Goal: Task Accomplishment & Management: Use online tool/utility

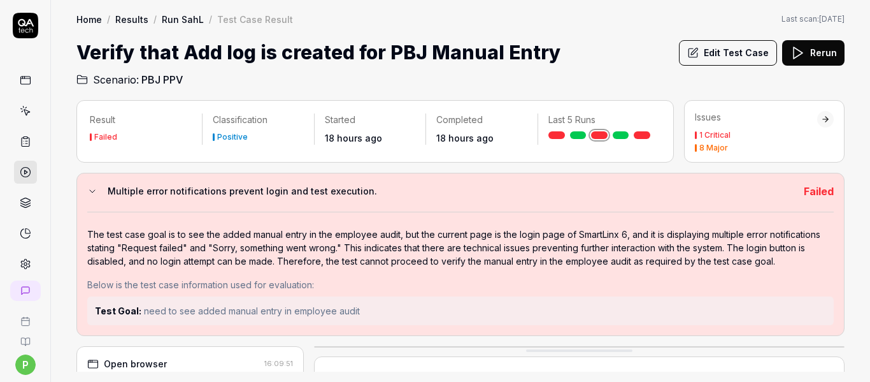
scroll to position [331, 0]
click at [14, 112] on link at bounding box center [25, 110] width 23 height 23
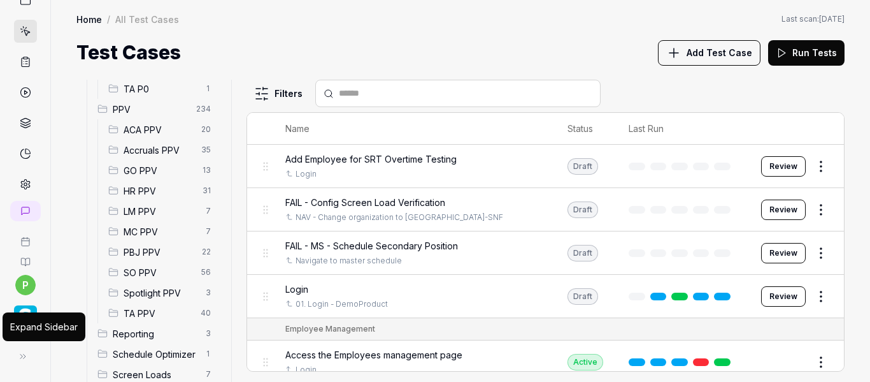
scroll to position [376, 0]
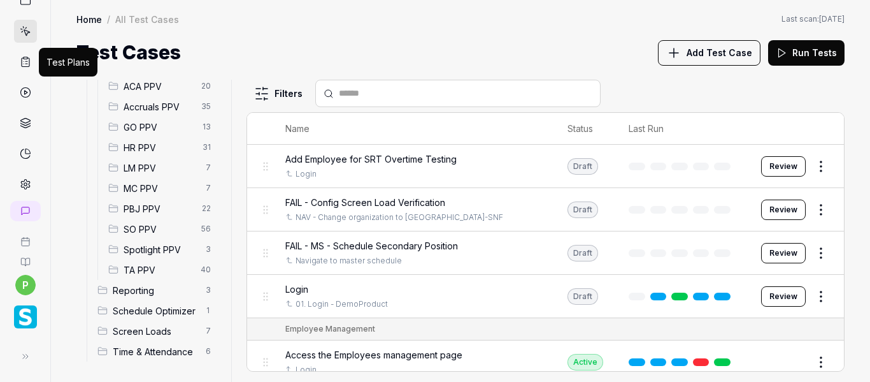
click at [23, 59] on icon at bounding box center [25, 61] width 11 height 11
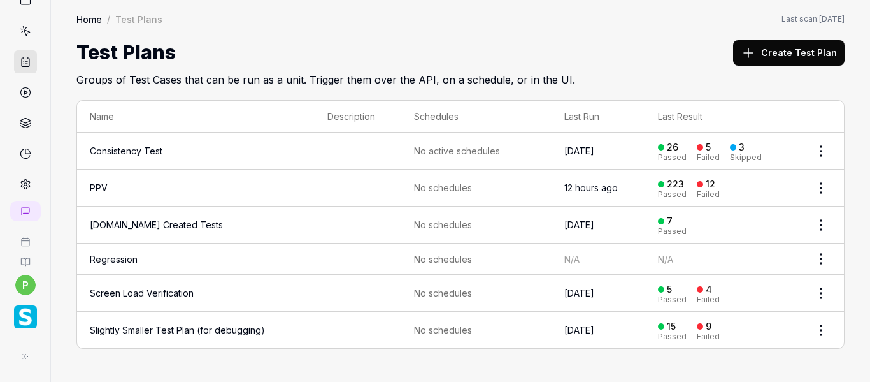
click at [115, 155] on link "Consistency Test" at bounding box center [126, 150] width 73 height 11
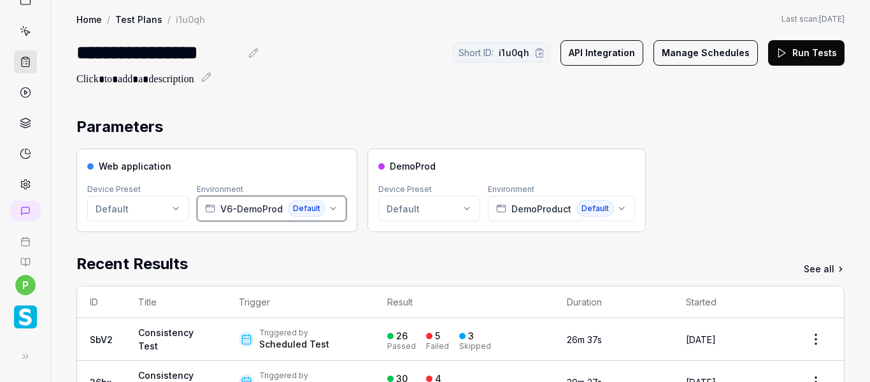
click at [328, 209] on icon "button" at bounding box center [333, 208] width 10 height 10
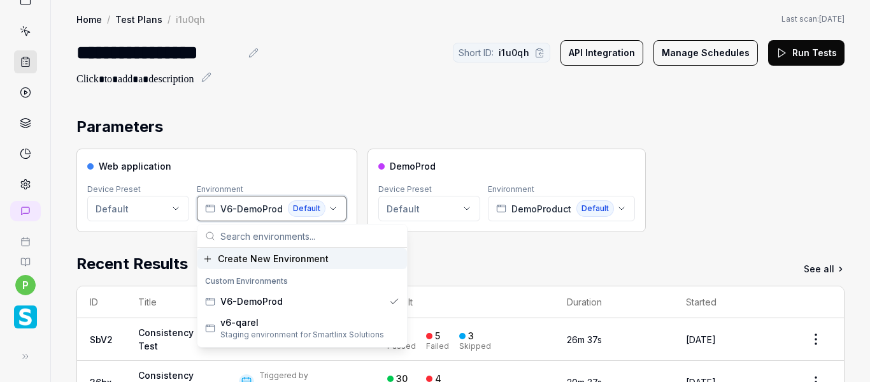
click at [328, 208] on icon "button" at bounding box center [333, 208] width 10 height 10
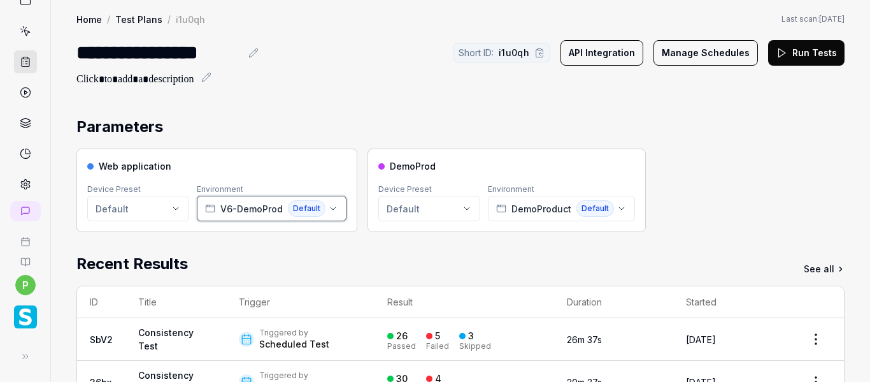
click at [328, 201] on button "V6-DemoProd Default" at bounding box center [272, 208] width 150 height 25
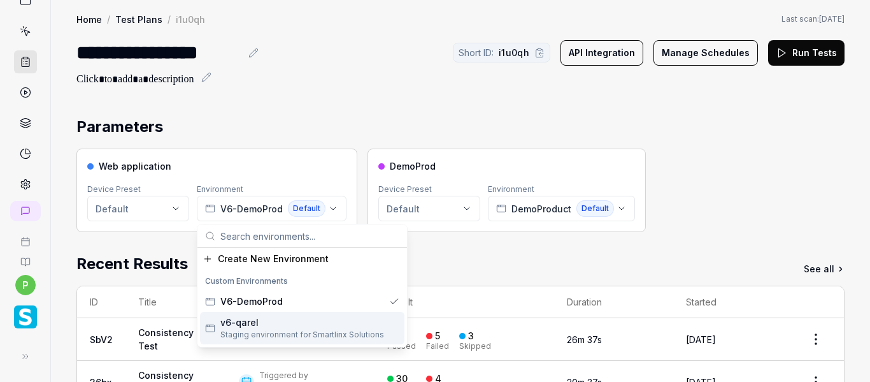
click at [300, 325] on div "v6-qarel" at bounding box center [302, 321] width 164 height 13
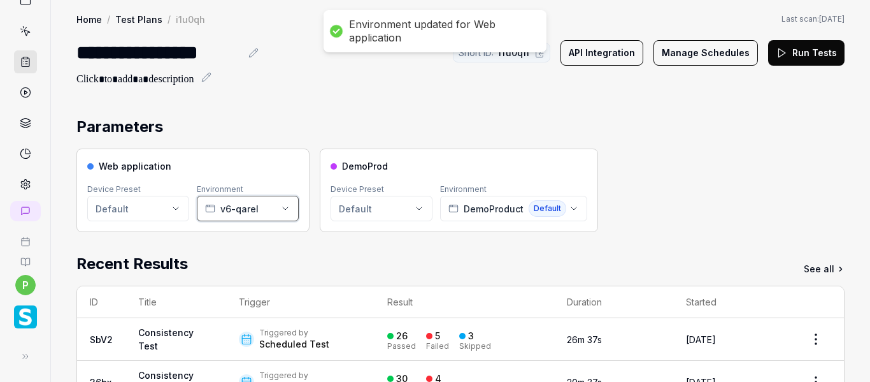
click at [276, 217] on button "v6-qarel" at bounding box center [248, 208] width 102 height 25
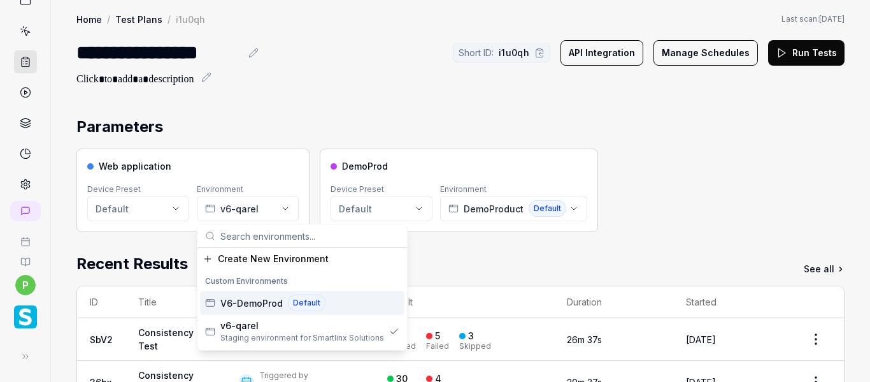
click at [268, 304] on span "V6-DemoProd" at bounding box center [251, 302] width 62 height 13
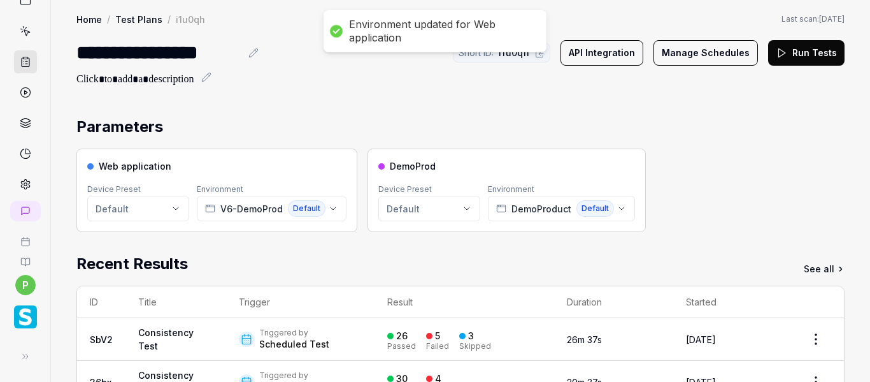
click at [136, 14] on link "Test Plans" at bounding box center [138, 19] width 47 height 13
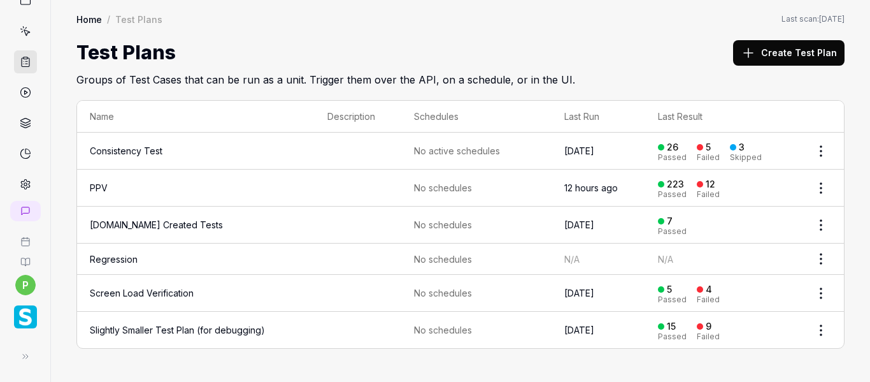
click at [97, 185] on link "PPV" at bounding box center [99, 187] width 18 height 11
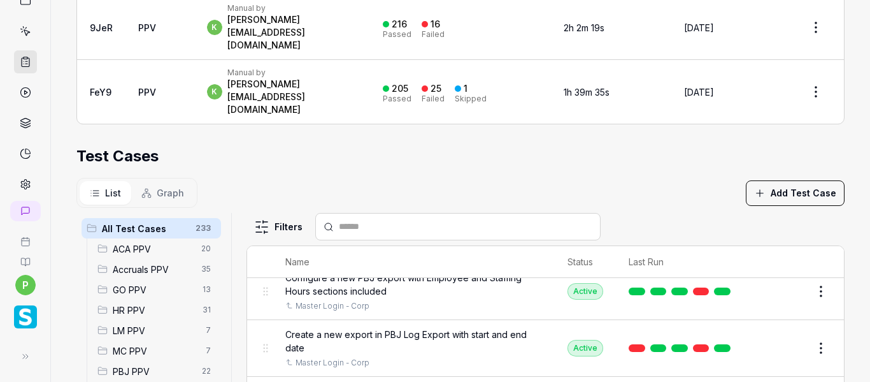
scroll to position [5605, 0]
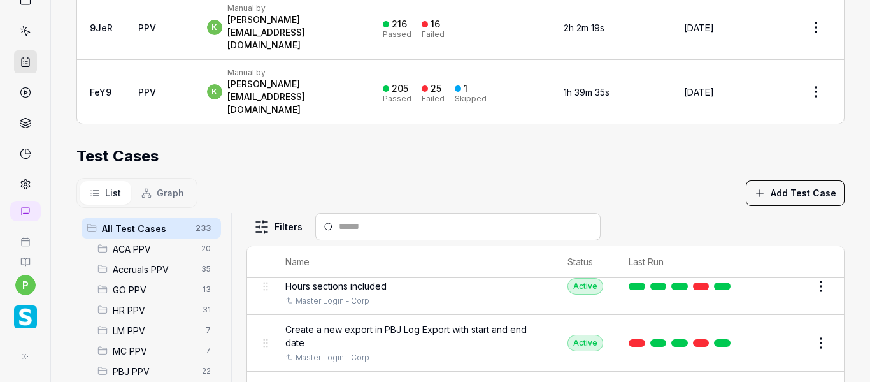
click at [169, 361] on div "PBJ PPV 22" at bounding box center [156, 371] width 129 height 20
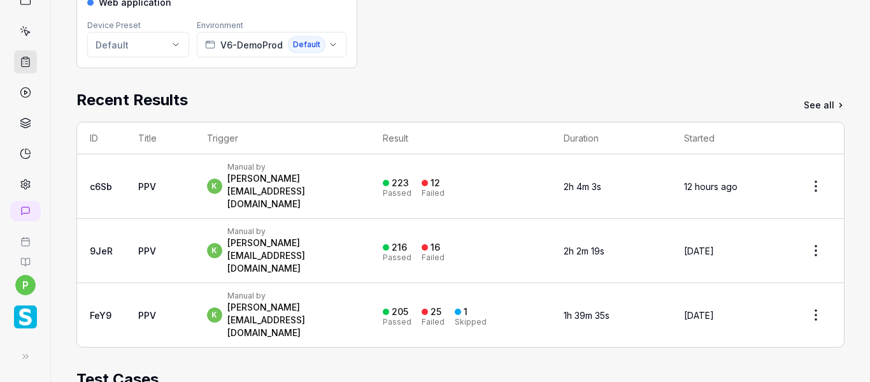
scroll to position [353, 0]
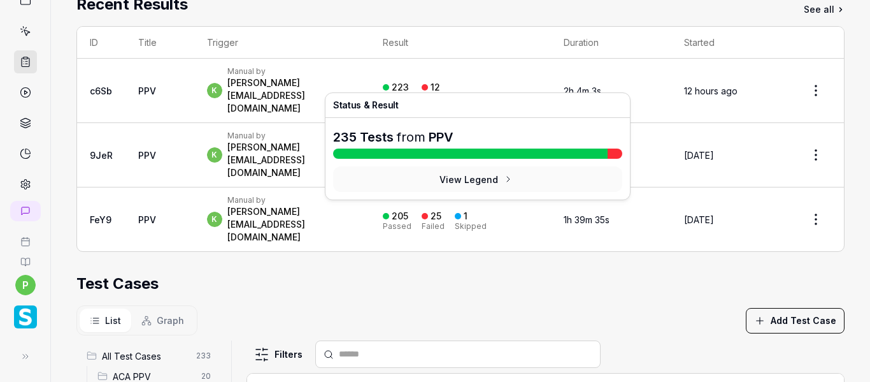
click at [440, 82] on div "12" at bounding box center [436, 87] width 10 height 11
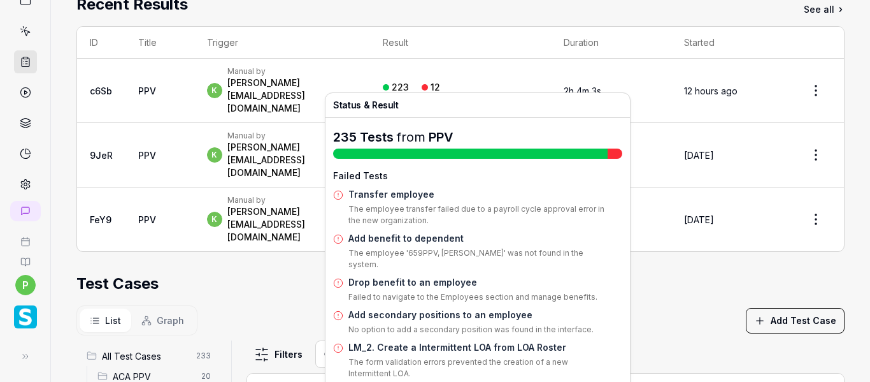
click at [445, 94] on div "Failed" at bounding box center [433, 98] width 23 height 8
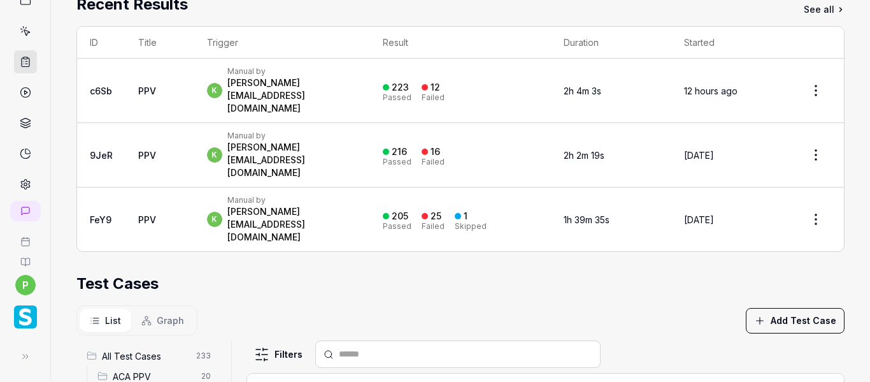
click at [445, 94] on div "Failed" at bounding box center [433, 98] width 23 height 8
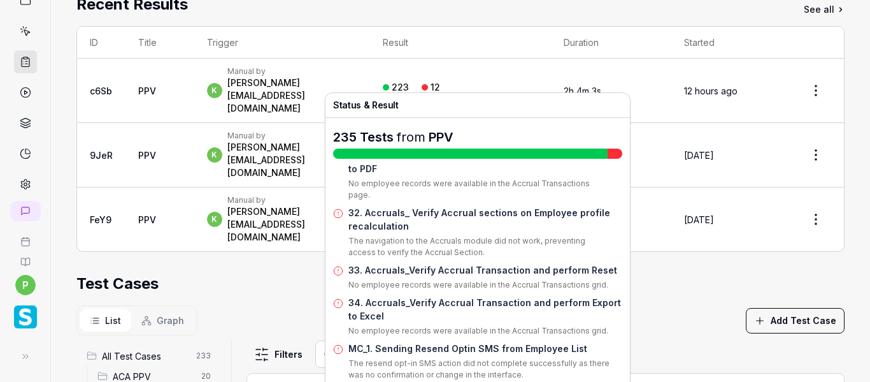
scroll to position [281, 0]
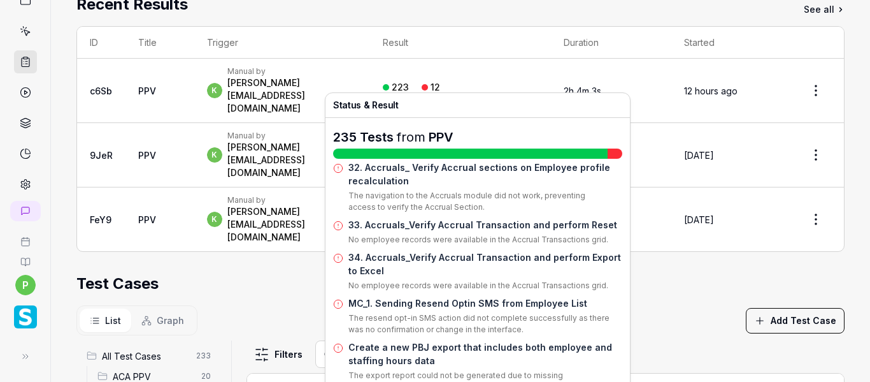
click at [476, 341] on link "Create a new PBJ export that includes both employee and staffing hours data" at bounding box center [480, 353] width 264 height 24
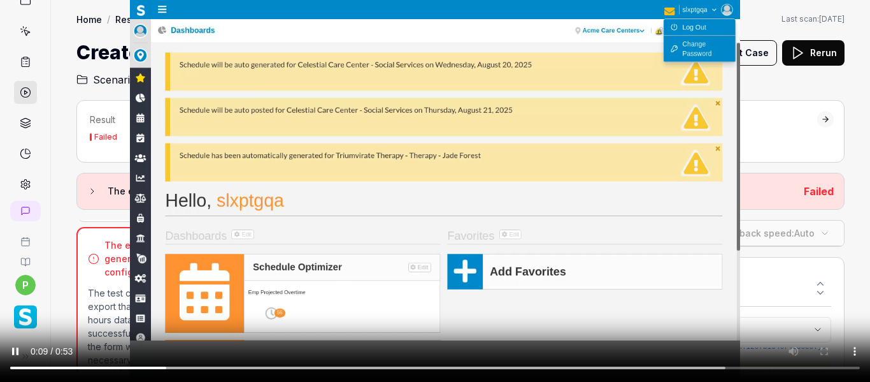
scroll to position [207, 0]
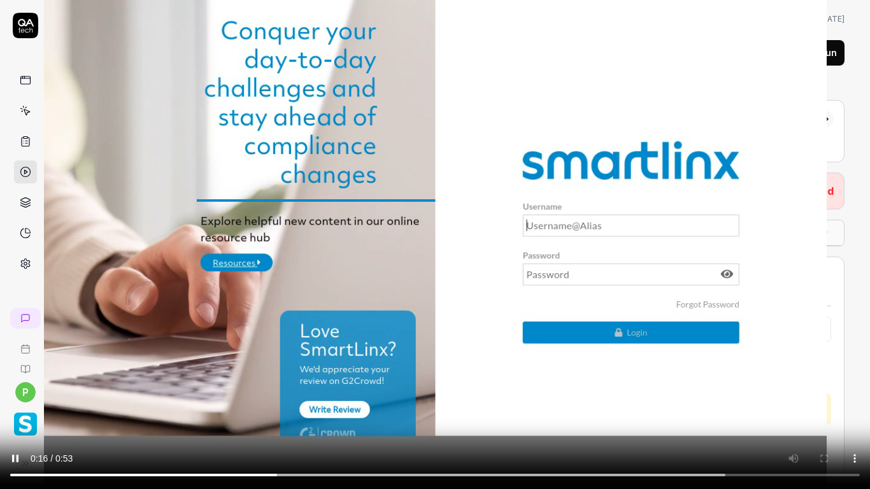
click at [624, 337] on video at bounding box center [435, 244] width 870 height 489
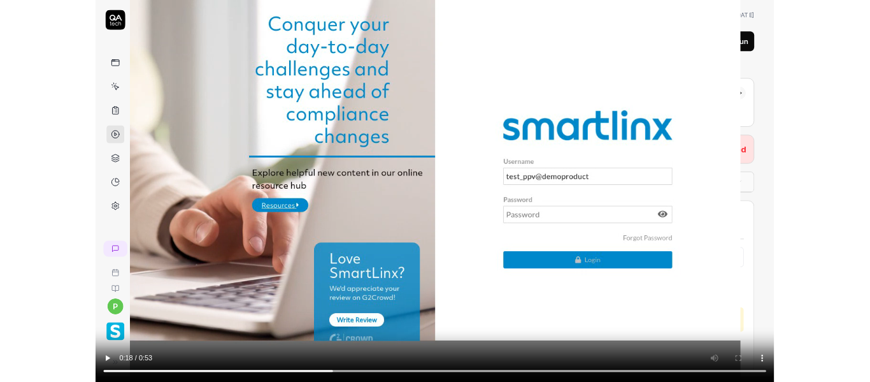
scroll to position [238, 0]
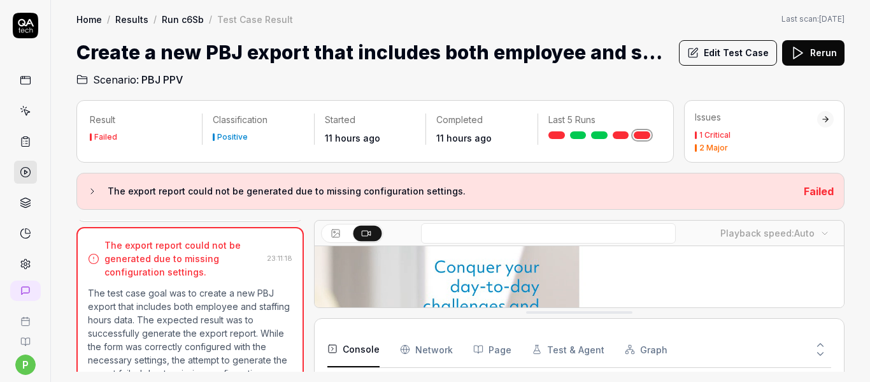
click at [724, 56] on button "Edit Test Case" at bounding box center [728, 52] width 98 height 25
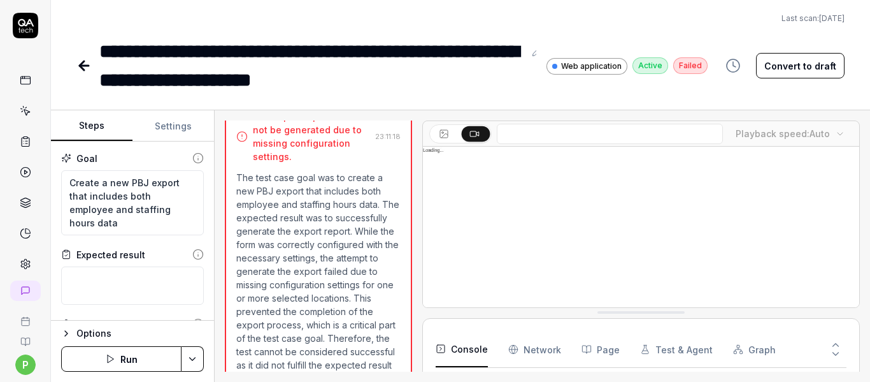
scroll to position [589, 0]
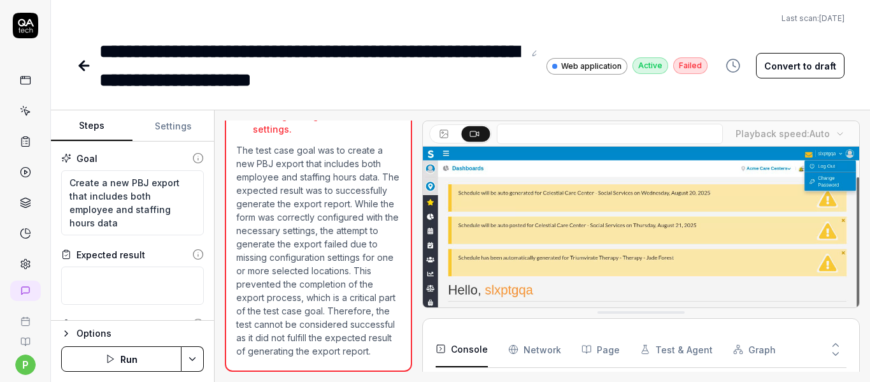
type textarea "*"
click at [171, 127] on button "Settings" at bounding box center [173, 126] width 82 height 31
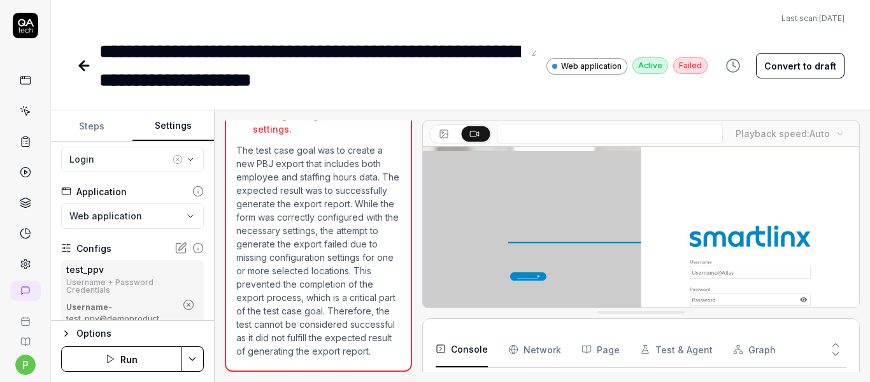
scroll to position [127, 0]
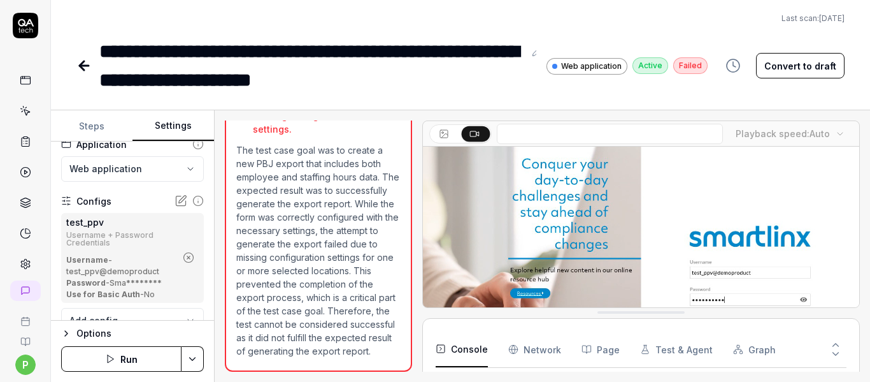
click at [183, 252] on icon "button" at bounding box center [188, 257] width 11 height 11
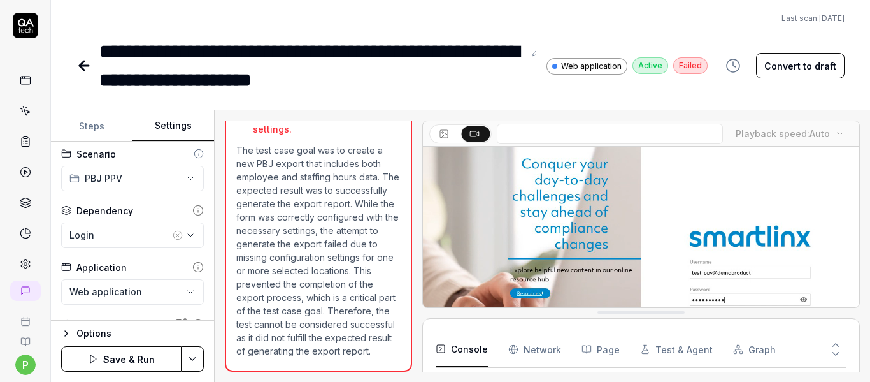
scroll to position [0, 0]
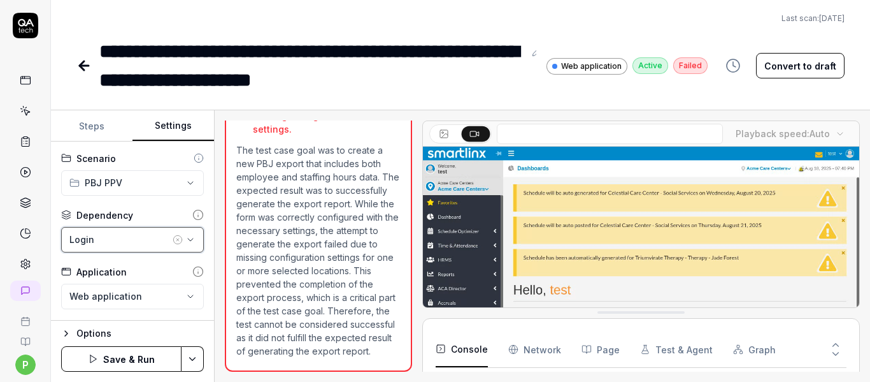
click at [185, 234] on icon "button" at bounding box center [190, 239] width 10 height 10
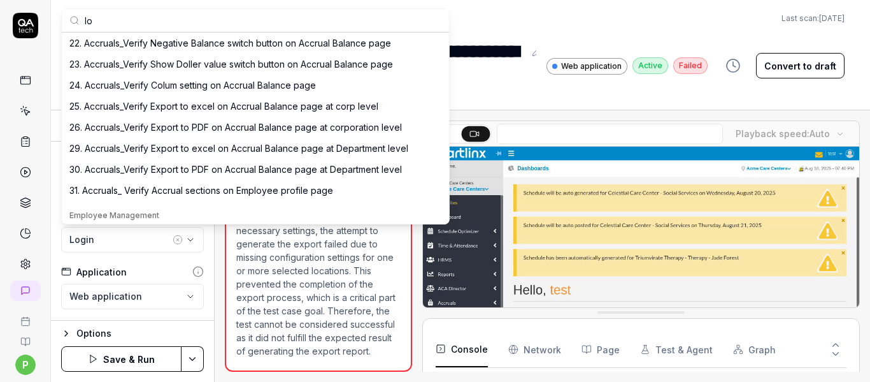
scroll to position [43, 0]
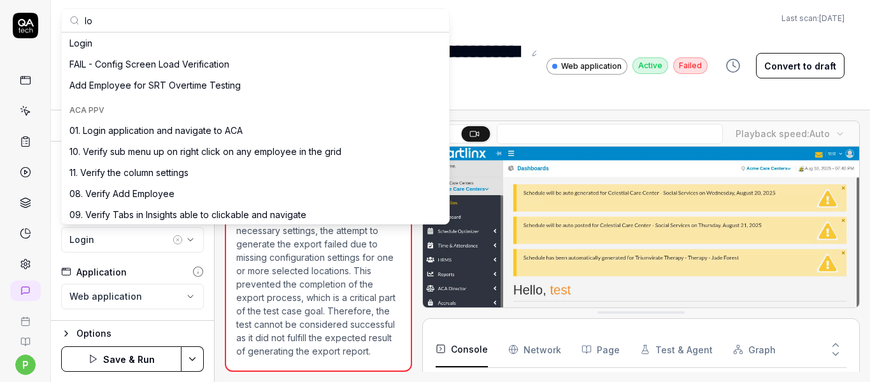
type input "l"
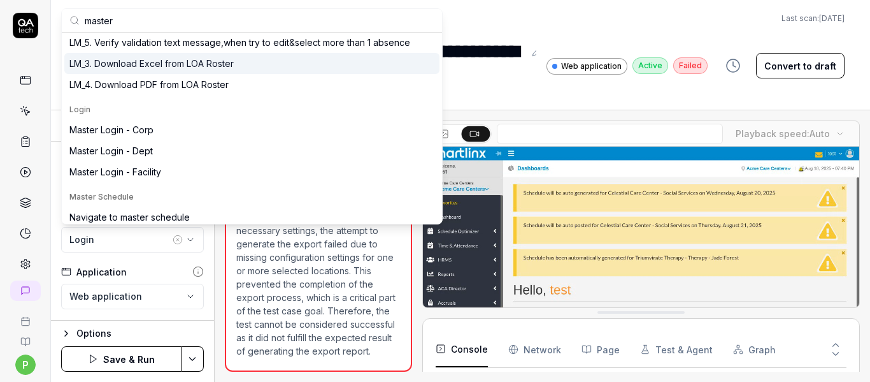
scroll to position [127, 0]
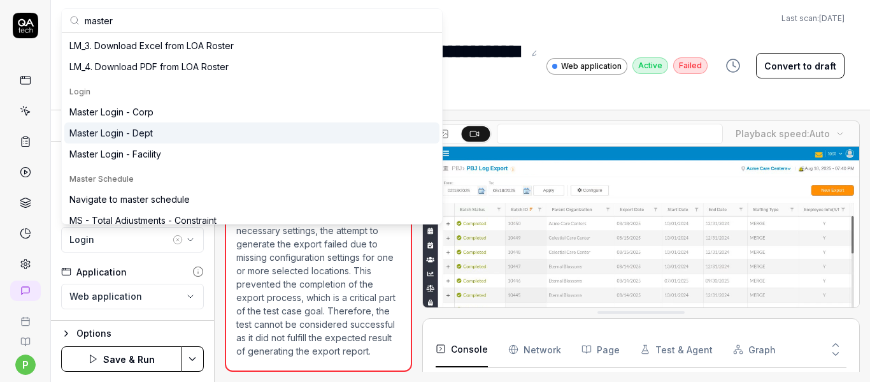
type input "master"
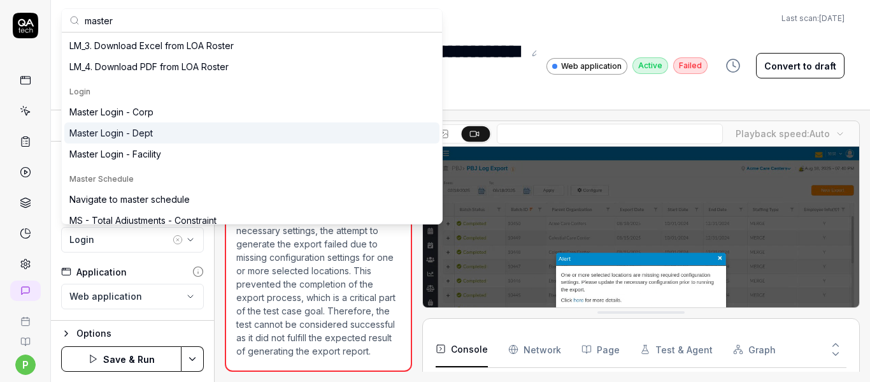
click at [177, 137] on div "Master Login - Dept" at bounding box center [251, 132] width 375 height 21
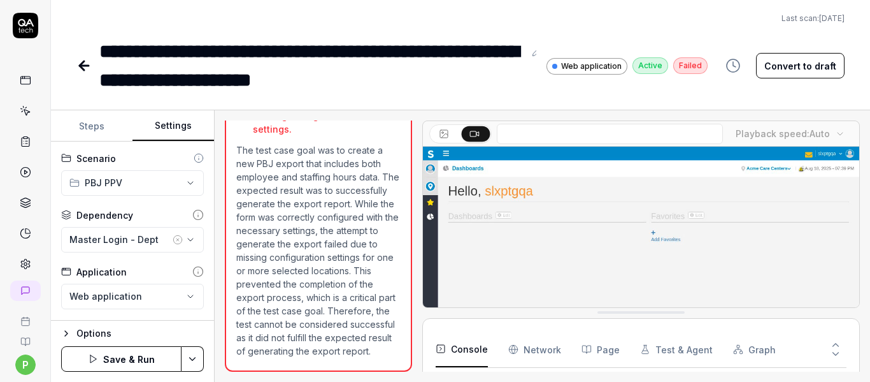
click at [137, 355] on button "Save & Run" at bounding box center [121, 358] width 120 height 25
